Goal: Task Accomplishment & Management: Manage account settings

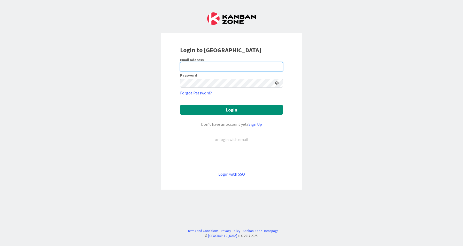
type input "[EMAIL_ADDRESS][DOMAIN_NAME]"
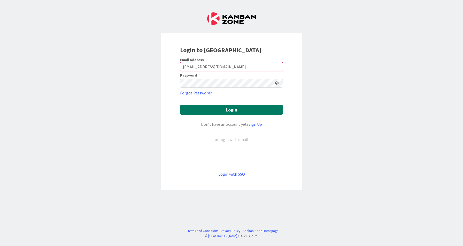
click at [207, 107] on button "Login" at bounding box center [231, 110] width 103 height 10
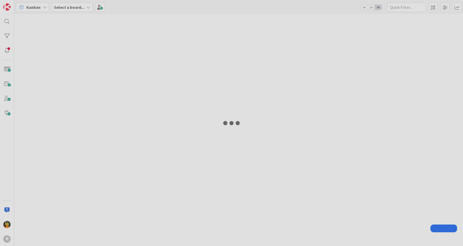
type input "monte"
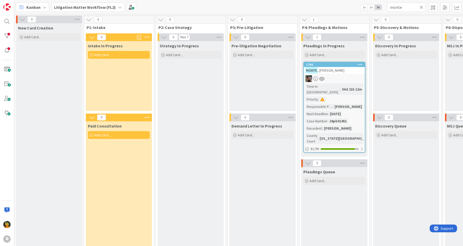
click at [41, 6] on div "Kanban" at bounding box center [32, 7] width 33 height 9
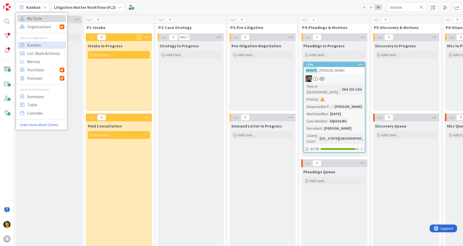
click at [42, 18] on span "My Zone" at bounding box center [45, 18] width 37 height 8
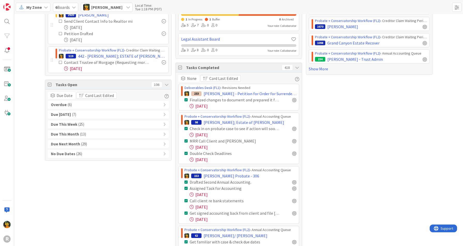
scroll to position [150, 0]
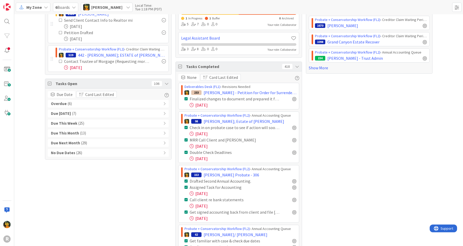
click at [76, 102] on div "Overdue ( 6 )" at bounding box center [108, 104] width 121 height 8
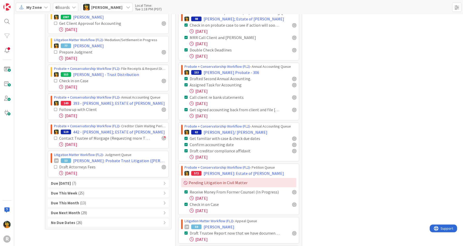
scroll to position [262, 0]
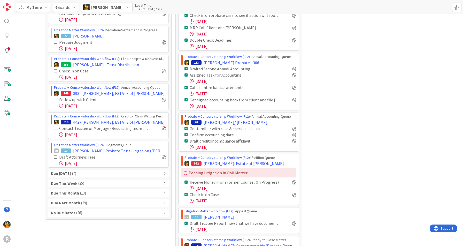
click at [84, 169] on div "Due [DATE] ( 7 )" at bounding box center [108, 173] width 121 height 8
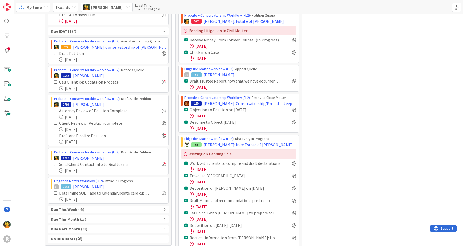
scroll to position [411, 0]
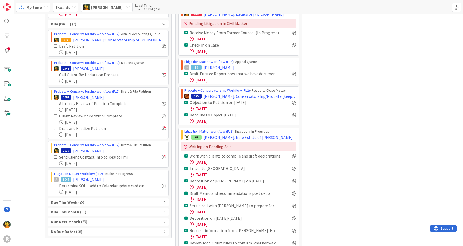
click at [88, 198] on div "Due This Week ( 25 )" at bounding box center [108, 202] width 121 height 8
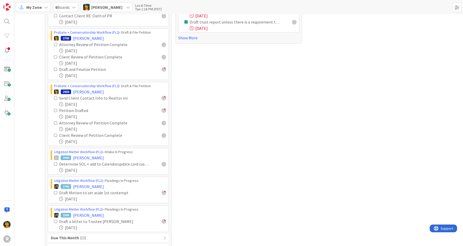
scroll to position [974, 0]
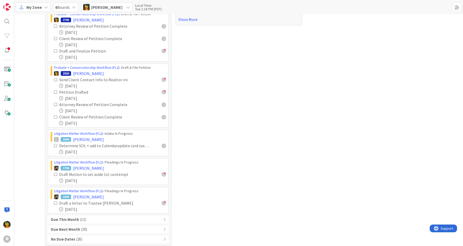
click at [86, 215] on div "Due This Month ( 13 )" at bounding box center [108, 219] width 121 height 8
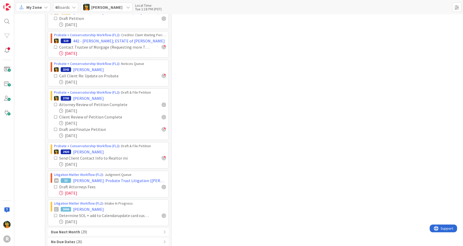
scroll to position [1313, 0]
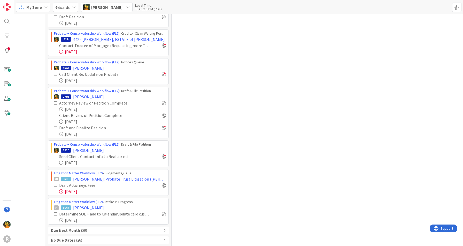
click at [70, 227] on b "Due Next Month" at bounding box center [65, 230] width 29 height 6
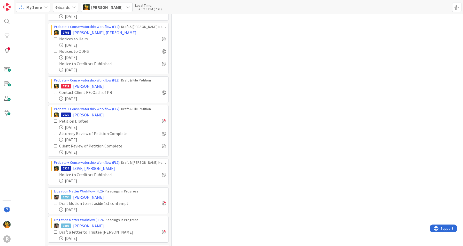
scroll to position [1963, 0]
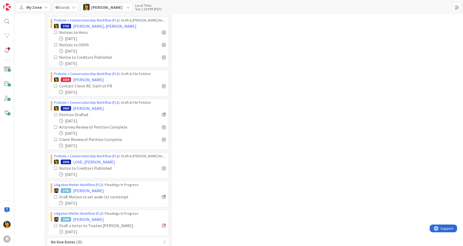
click at [76, 239] on span "( 26 )" at bounding box center [79, 242] width 6 height 6
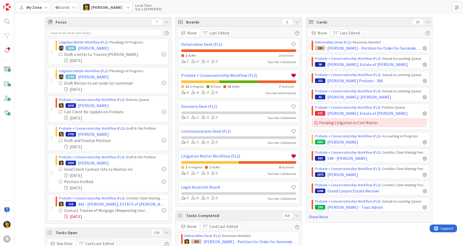
scroll to position [0, 0]
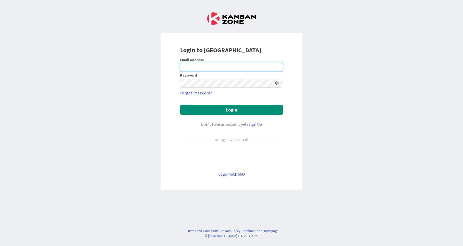
type input "[EMAIL_ADDRESS][DOMAIN_NAME]"
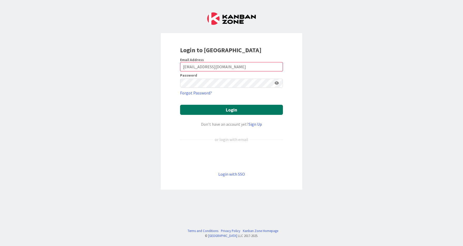
click at [231, 110] on button "Login" at bounding box center [231, 110] width 103 height 10
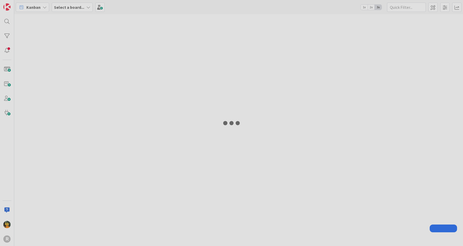
type input "monte"
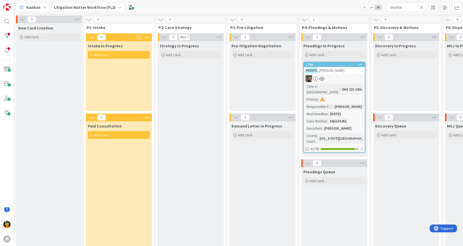
click at [32, 8] on span "Kanban" at bounding box center [33, 7] width 14 height 6
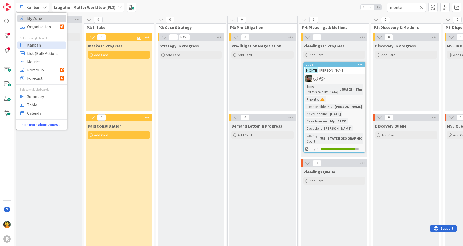
click at [36, 20] on span "My Zone" at bounding box center [45, 18] width 37 height 8
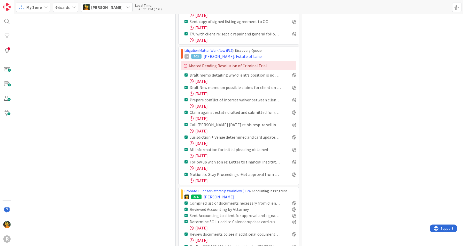
scroll to position [755, 0]
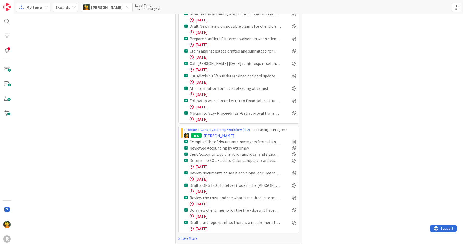
click at [184, 236] on link "Show More" at bounding box center [238, 238] width 121 height 6
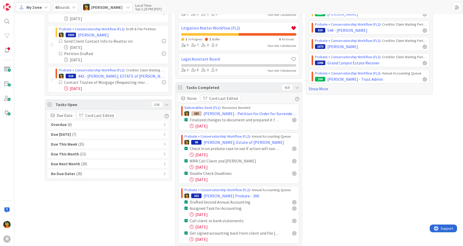
scroll to position [153, 0]
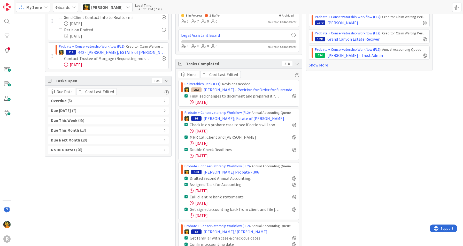
click at [183, 74] on span at bounding box center [183, 74] width 5 height 4
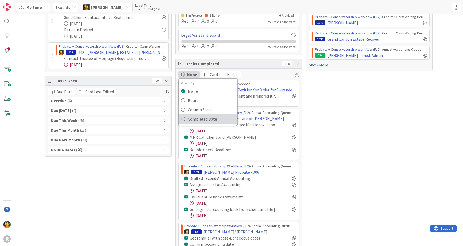
click at [220, 117] on span "Completed Date" at bounding box center [211, 119] width 47 height 8
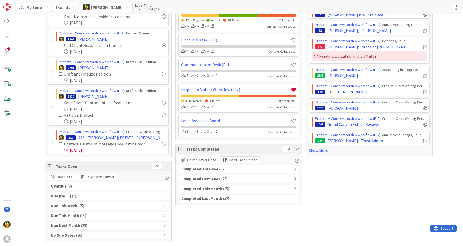
scroll to position [66, 0]
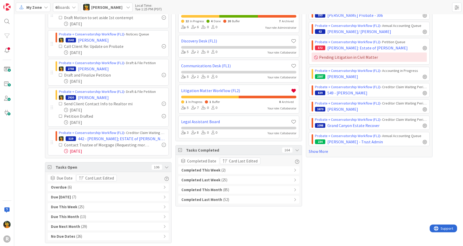
click at [231, 189] on div "Completed This Month ( 85 )" at bounding box center [238, 190] width 121 height 8
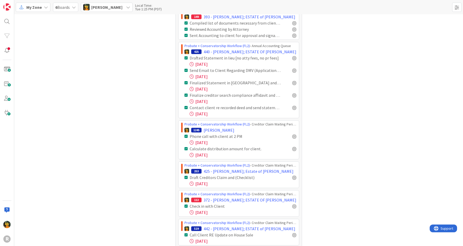
scroll to position [645, 0]
click at [119, 79] on div "Focus 7 Litigation Matter Workflow (FL2) › Pleadings In Progress 1808 [PERSON_N…" at bounding box center [108, 219] width 127 height 1692
click at [442, 179] on div "Focus 7 Litigation Matter Workflow (FL2) › Pleadings In Progress 1808 [PERSON_N…" at bounding box center [238, 219] width 449 height 1700
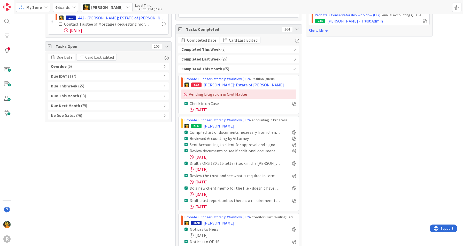
scroll to position [186, 0]
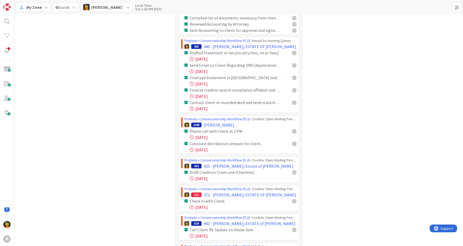
scroll to position [649, 0]
click at [353, 126] on div "Cards 35 None Last Edited Deliverables Desk (FL1) › Revisions Needed 233 [PERSO…" at bounding box center [369, 215] width 127 height 1692
click at [321, 101] on div "Cards 35 None Last Edited Deliverables Desk (FL1) › Revisions Needed 233 [PERSO…" at bounding box center [369, 215] width 127 height 1692
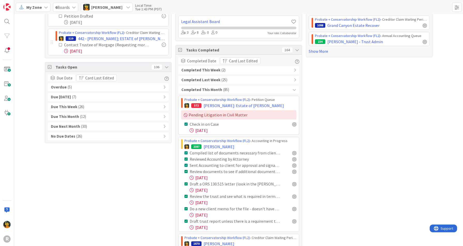
scroll to position [171, 0]
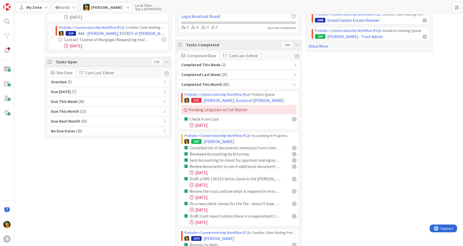
click at [198, 55] on span "Completed Date" at bounding box center [201, 55] width 29 height 6
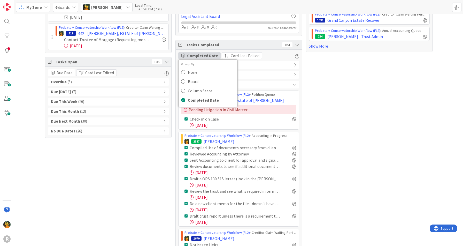
click at [198, 55] on span "Completed Date" at bounding box center [202, 55] width 31 height 6
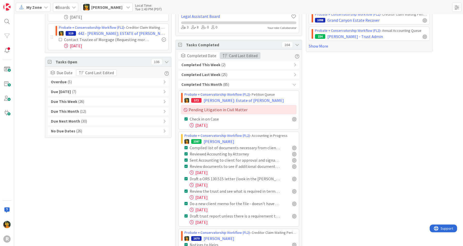
click at [240, 53] on span "Card Last Edited" at bounding box center [243, 55] width 29 height 6
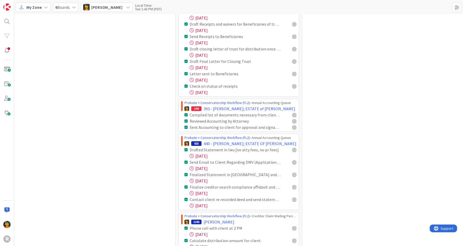
scroll to position [553, 0]
